Goal: Navigation & Orientation: Find specific page/section

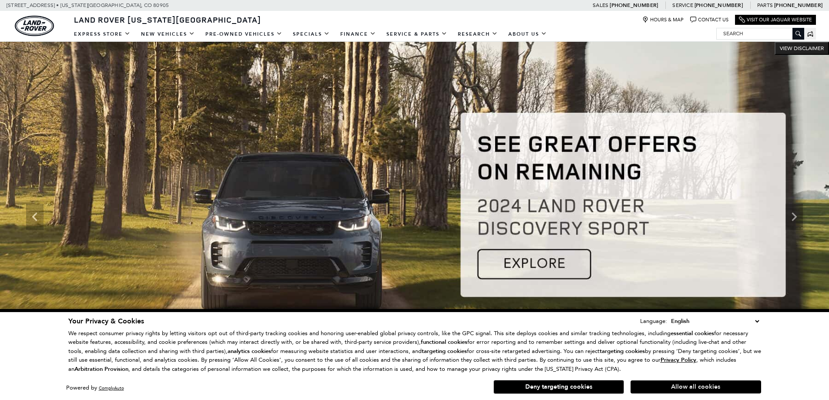
scroll to position [565, 0]
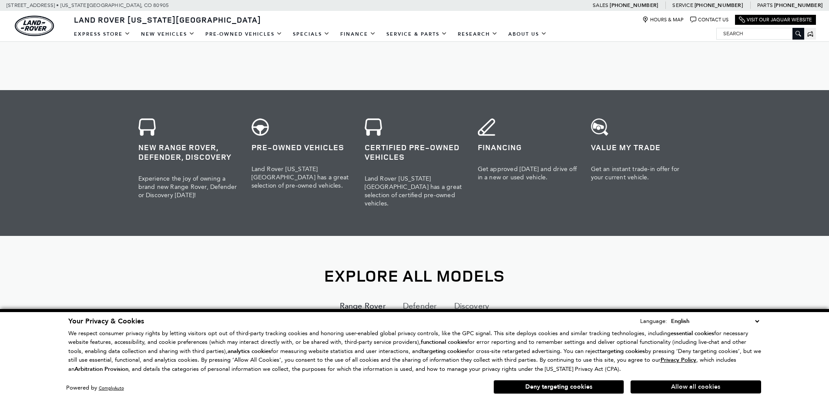
click at [689, 386] on button "Allow all cookies" at bounding box center [695, 386] width 130 height 13
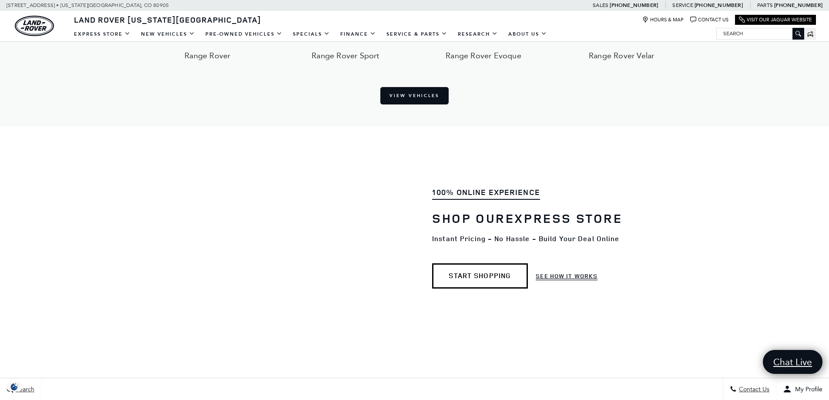
scroll to position [783, 0]
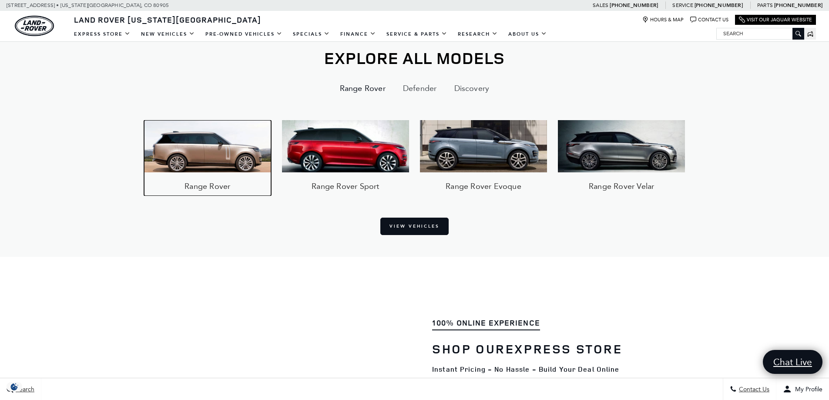
click at [191, 126] on img at bounding box center [207, 146] width 127 height 52
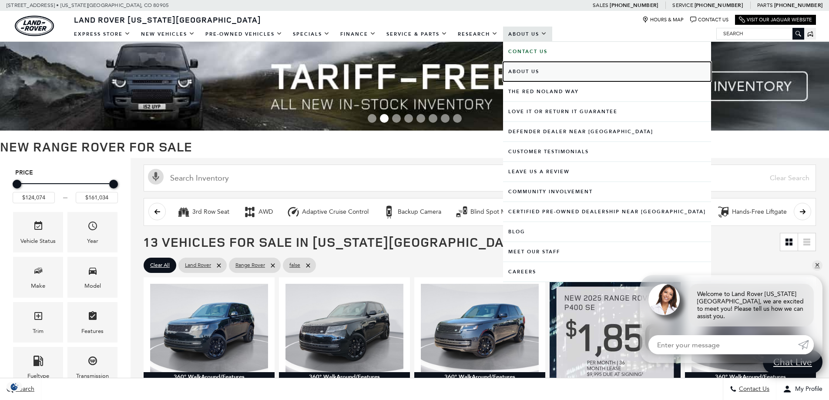
click at [527, 73] on link "About Us" at bounding box center [607, 72] width 208 height 20
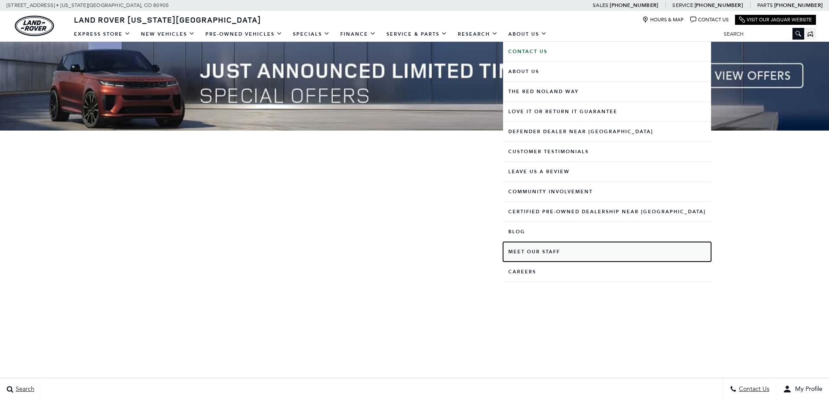
click at [542, 251] on link "Meet Our Staff" at bounding box center [607, 252] width 208 height 20
